Goal: Task Accomplishment & Management: Complete application form

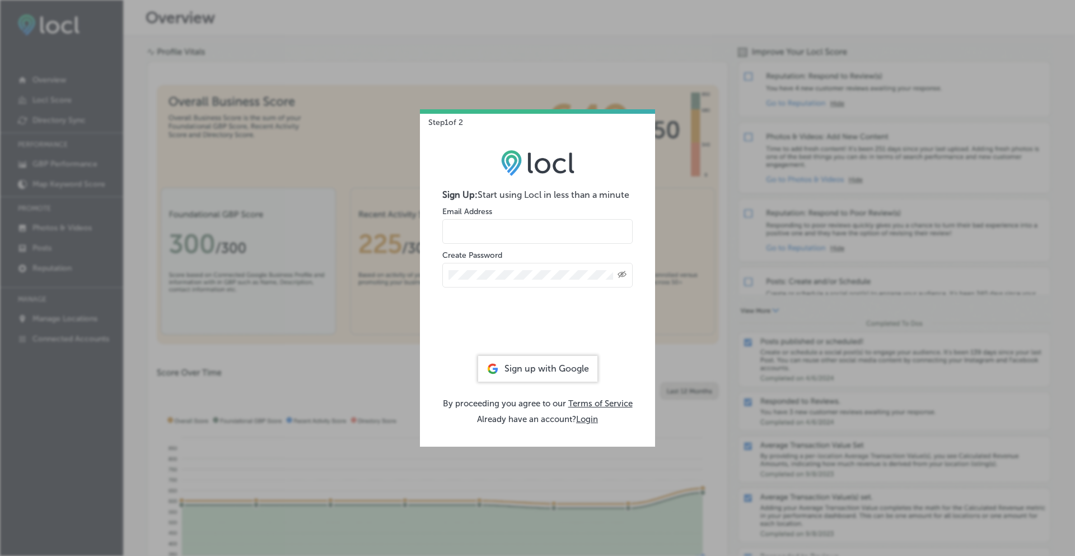
click at [547, 246] on form "Sign Up: Start using Locl in less than a minute Email Address Create Password C…" at bounding box center [537, 269] width 190 height 161
click at [529, 225] on input "email" at bounding box center [537, 231] width 190 height 25
click at [361, 227] on div "Step 1 of 2 Sign Up: Start using Locl in less than a minute Email Address Creat…" at bounding box center [537, 278] width 1075 height 556
click at [523, 225] on input "email" at bounding box center [537, 231] width 190 height 25
click at [529, 236] on input "[PERSON_NAME]@" at bounding box center [537, 231] width 190 height 25
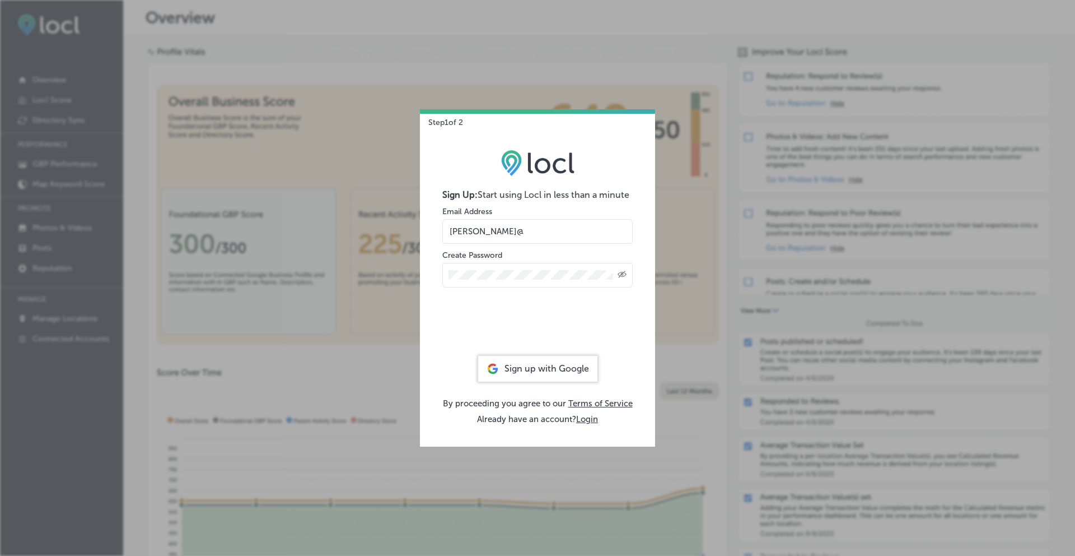
click at [470, 282] on div "Created with Sketch." at bounding box center [537, 275] width 190 height 25
click at [513, 242] on input "[PERSON_NAME]@" at bounding box center [537, 231] width 190 height 25
type input "[PERSON_NAME][EMAIL_ADDRESS][DOMAIN_NAME]"
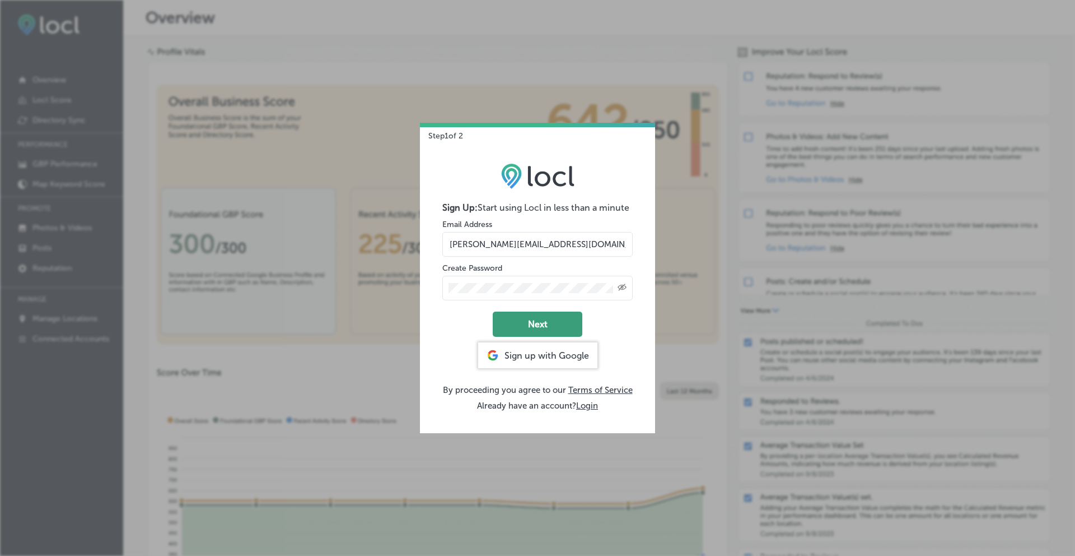
click at [516, 330] on button "Next" at bounding box center [538, 323] width 90 height 25
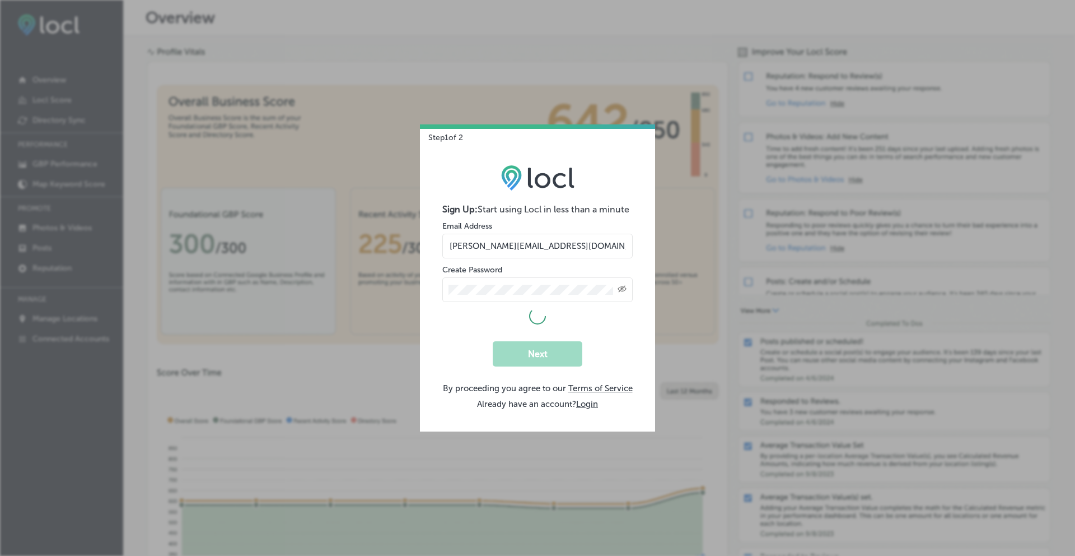
select select "US"
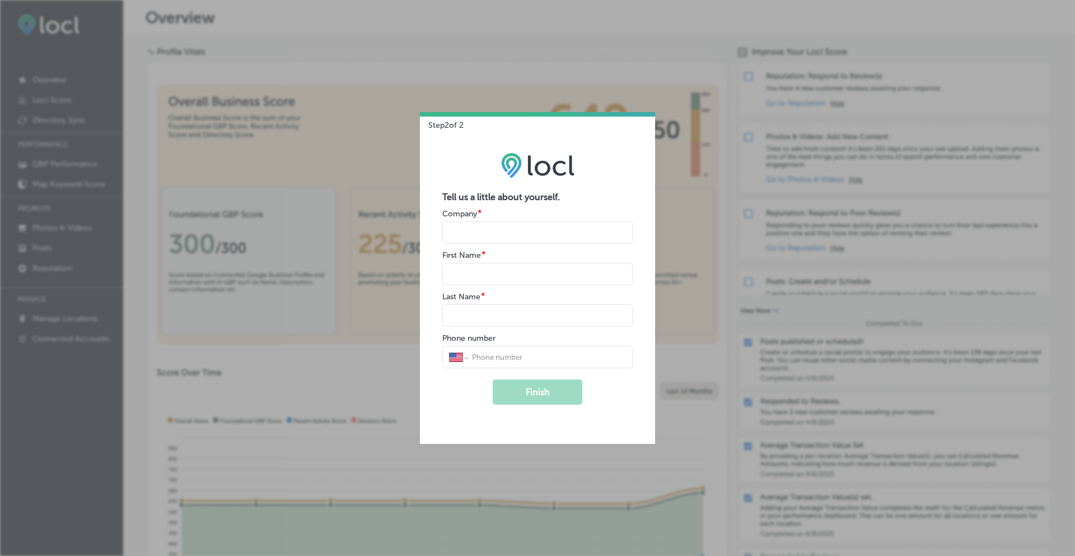
click at [505, 225] on input "name" at bounding box center [537, 232] width 190 height 22
type input "Abode Luxury Rentals"
type input "[PERSON_NAME]"
type input "[PHONE_NUMBER]"
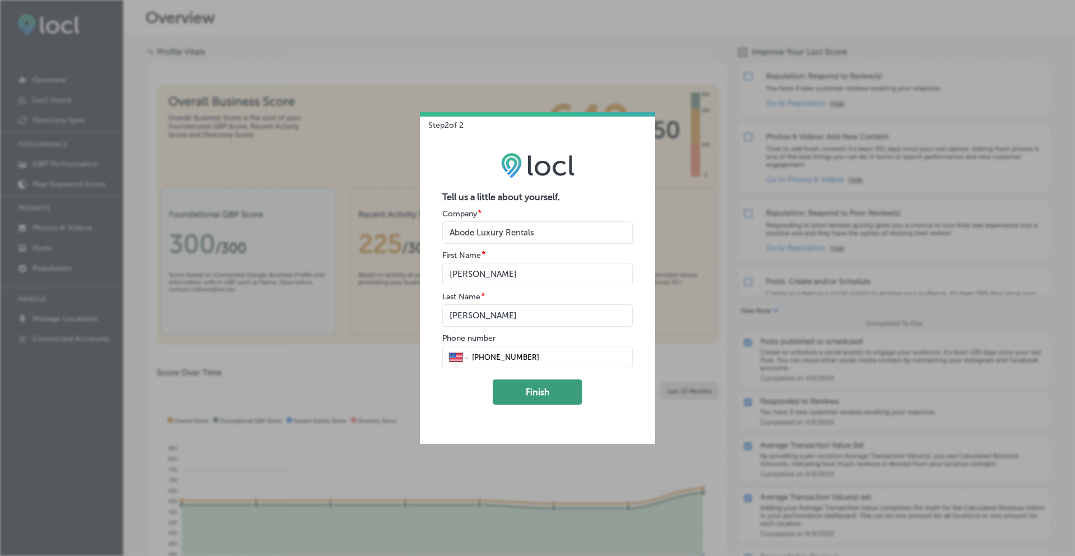
click at [537, 385] on button "Finish" at bounding box center [538, 391] width 90 height 25
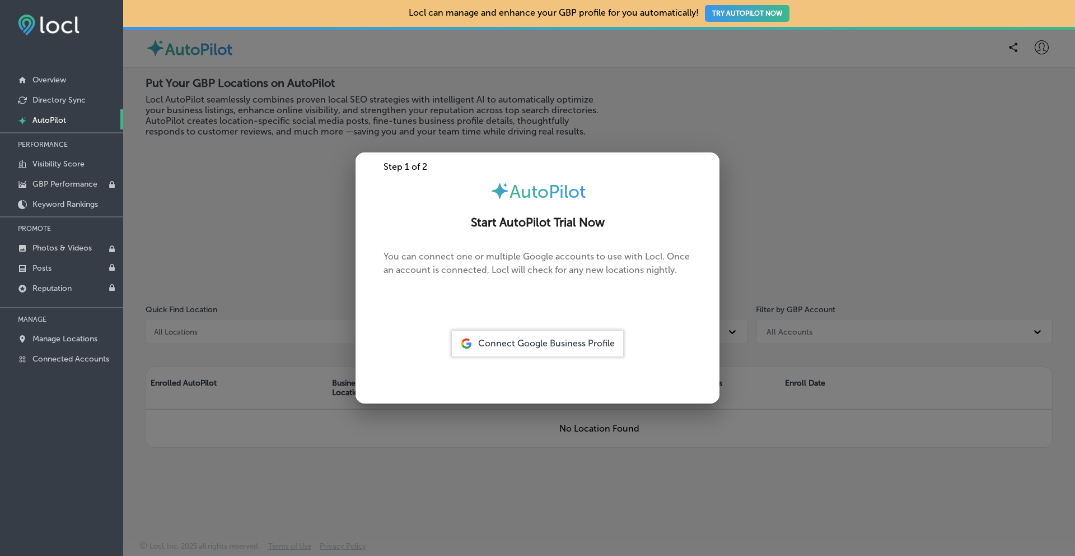
click at [475, 453] on div at bounding box center [537, 278] width 1075 height 556
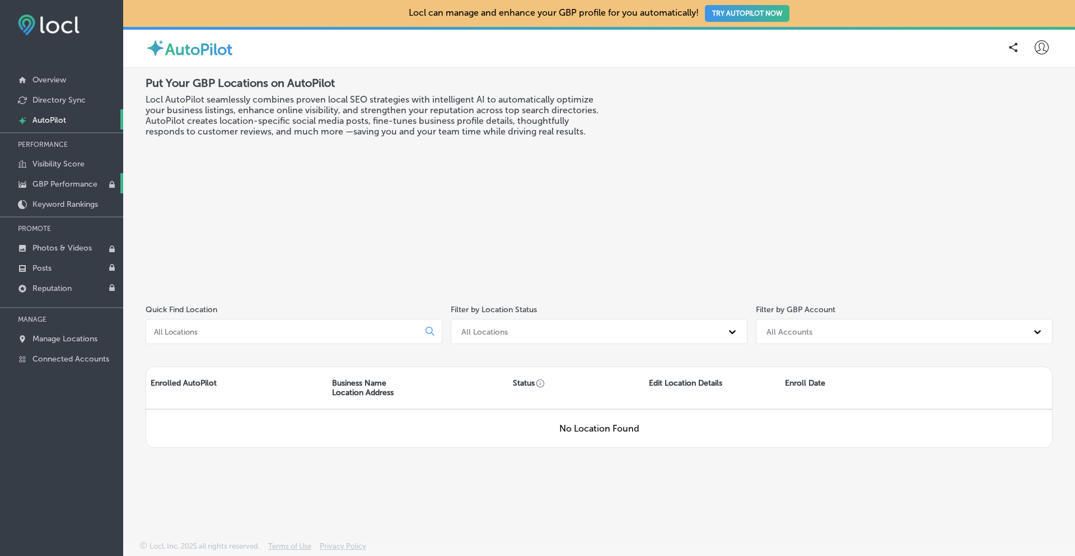
click at [53, 185] on p "GBP Performance" at bounding box center [64, 184] width 65 height 10
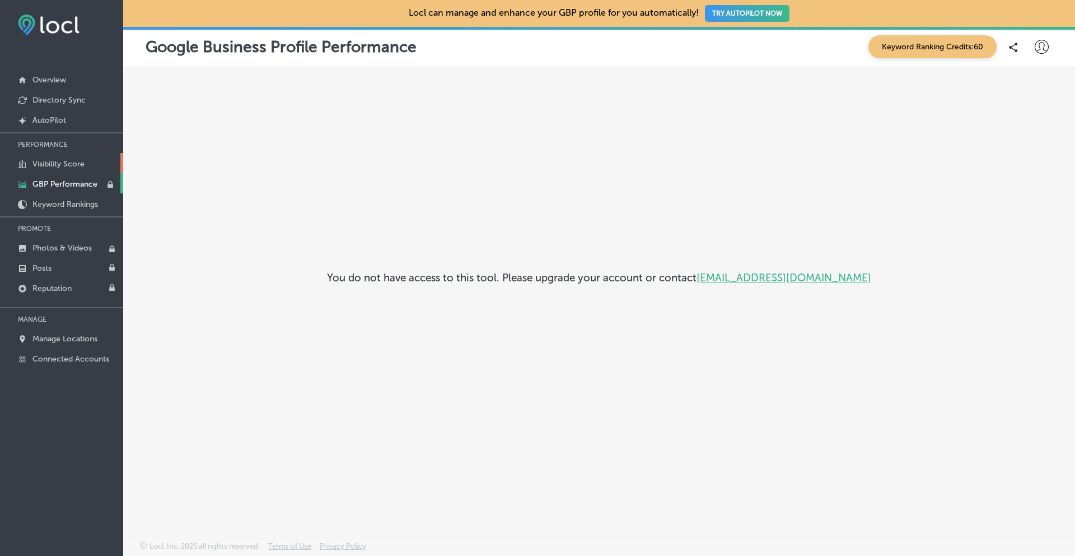
click at [50, 169] on link "Visibility Score" at bounding box center [61, 163] width 123 height 20
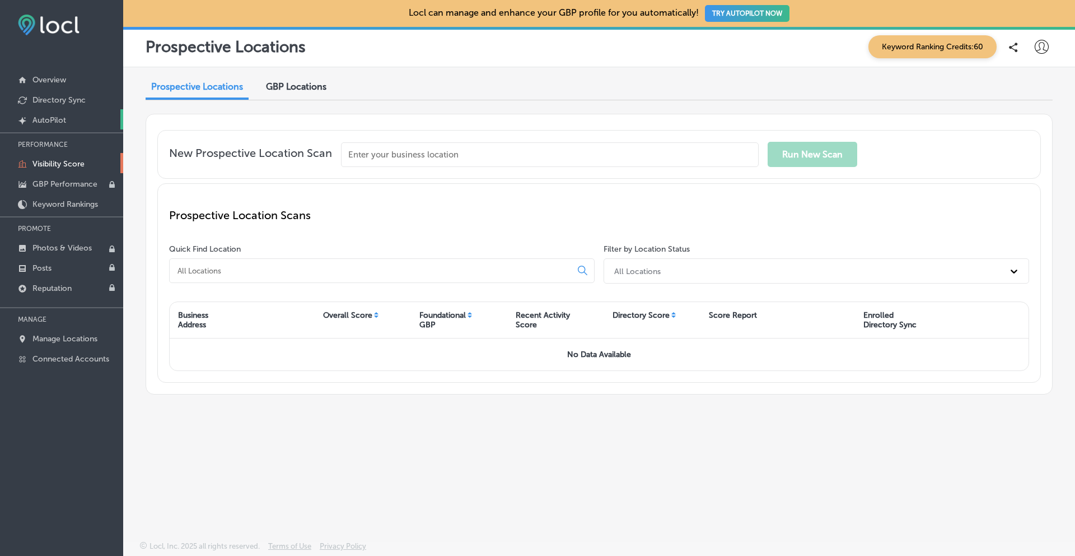
click at [55, 115] on link "Created by potrace 1.10, written by [PERSON_NAME] [DATE]-[DATE] AutoPilot" at bounding box center [61, 119] width 123 height 20
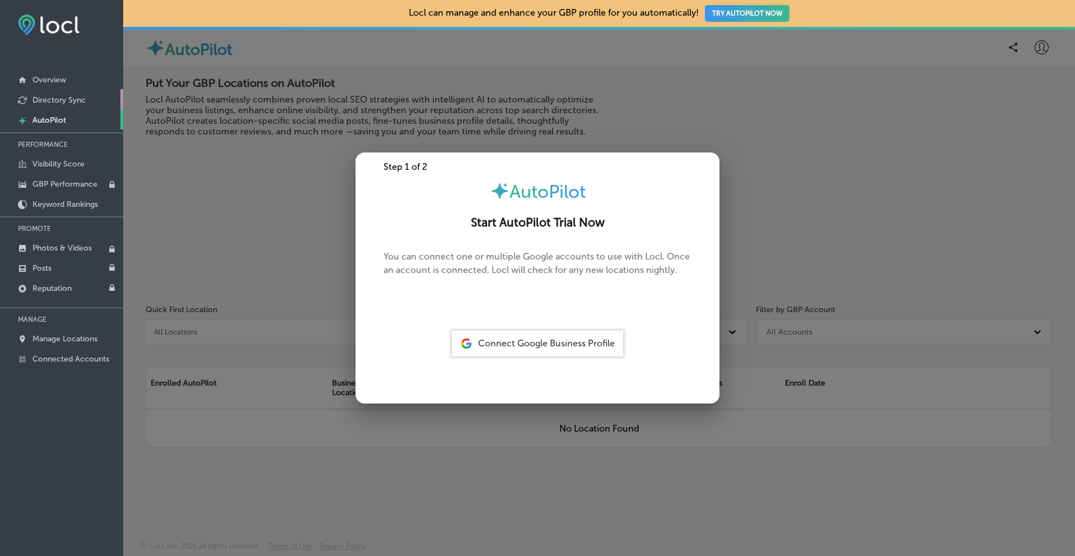
click at [59, 100] on p "Directory Sync" at bounding box center [58, 100] width 53 height 10
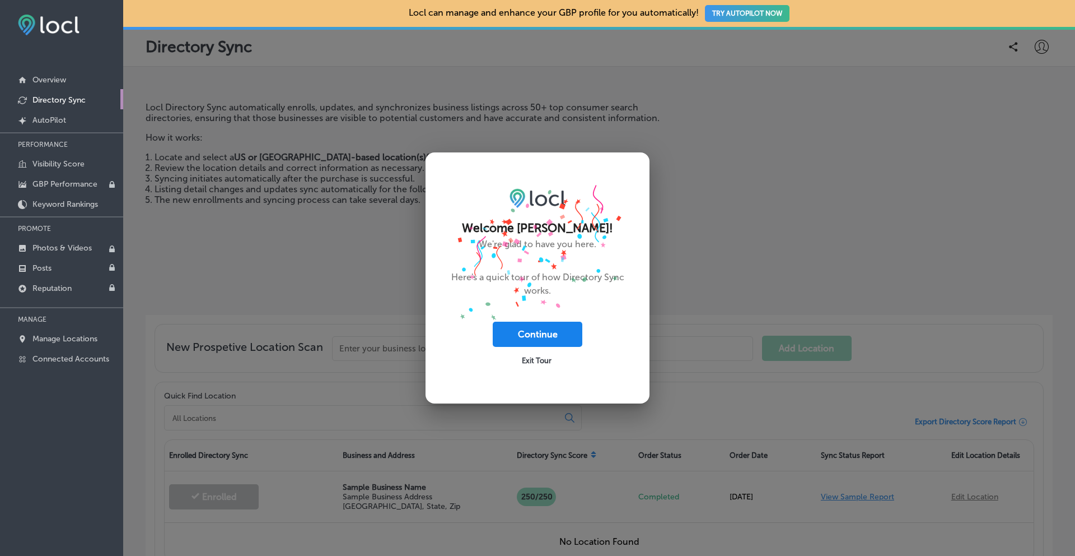
click at [546, 330] on button "Continue" at bounding box center [538, 333] width 90 height 25
